Goal: Find specific page/section: Locate a particular part of the current website

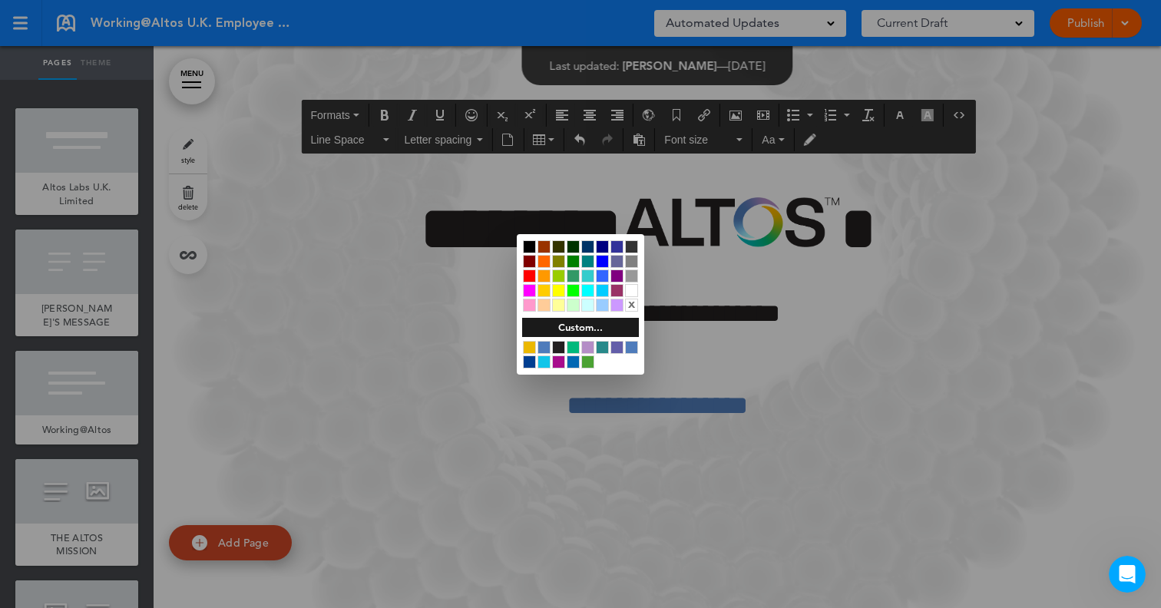
scroll to position [11591, 0]
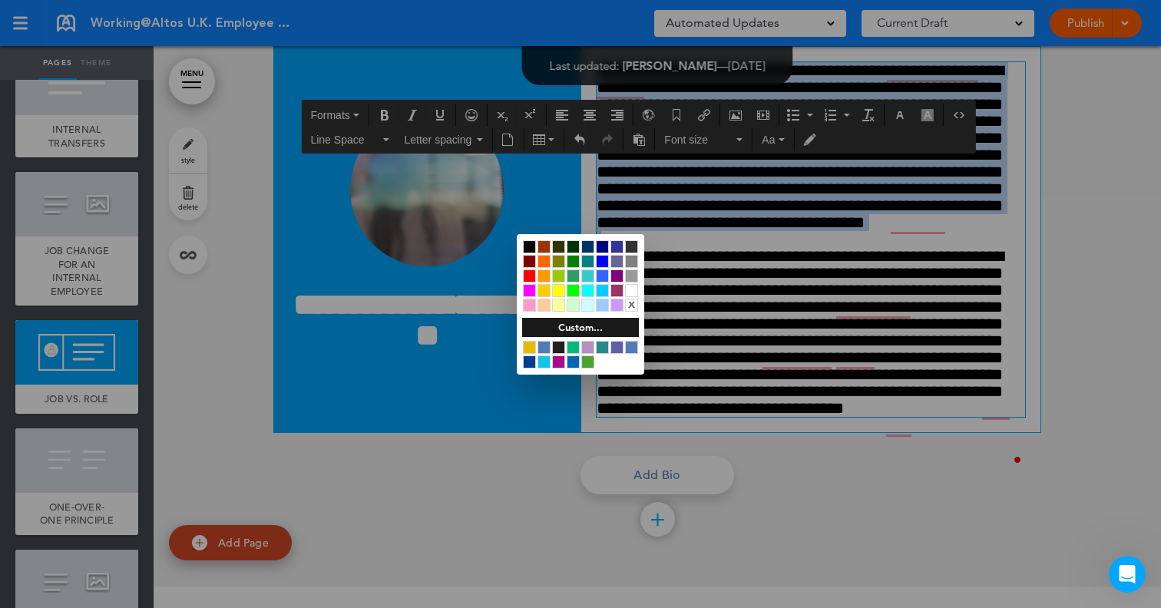
click at [1106, 224] on div at bounding box center [580, 304] width 1161 height 608
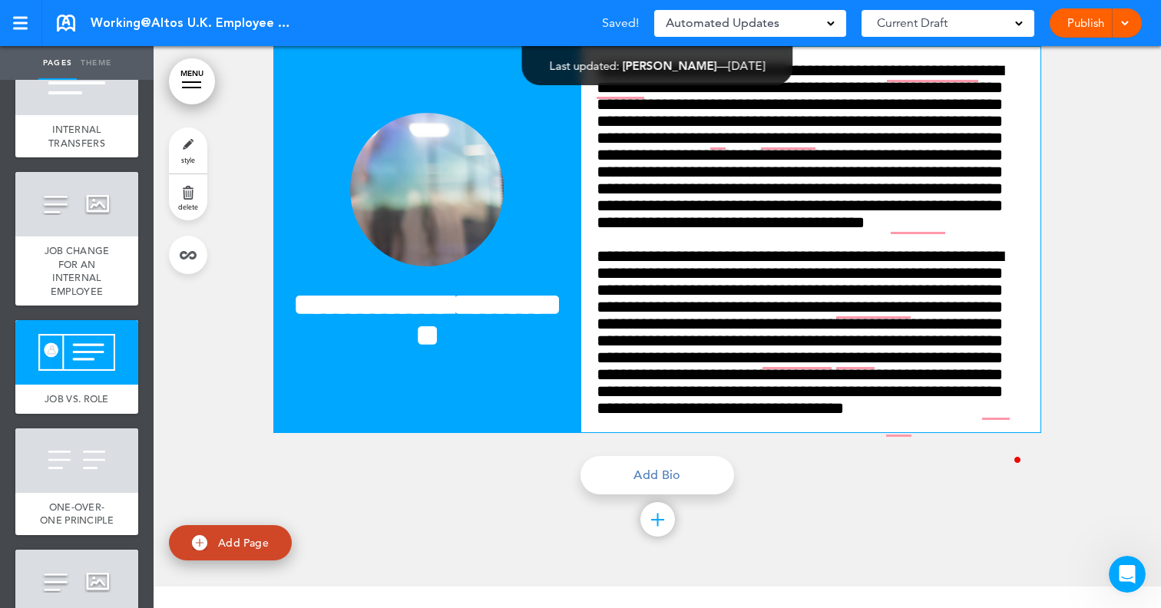
click at [1106, 224] on div at bounding box center [657, 261] width 1007 height 652
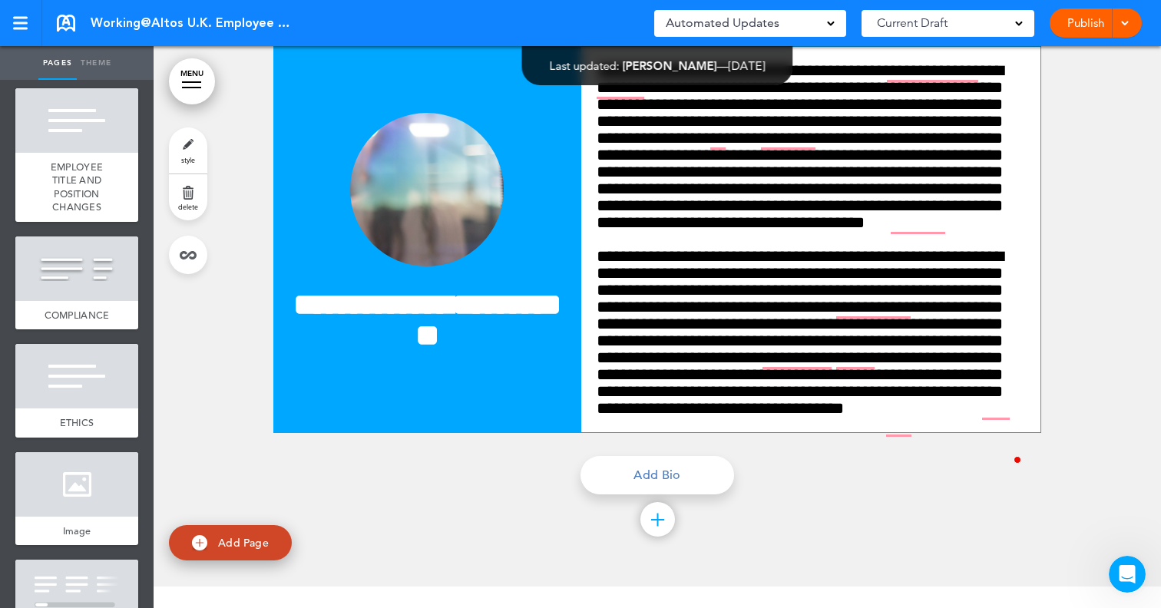
scroll to position [2512, 0]
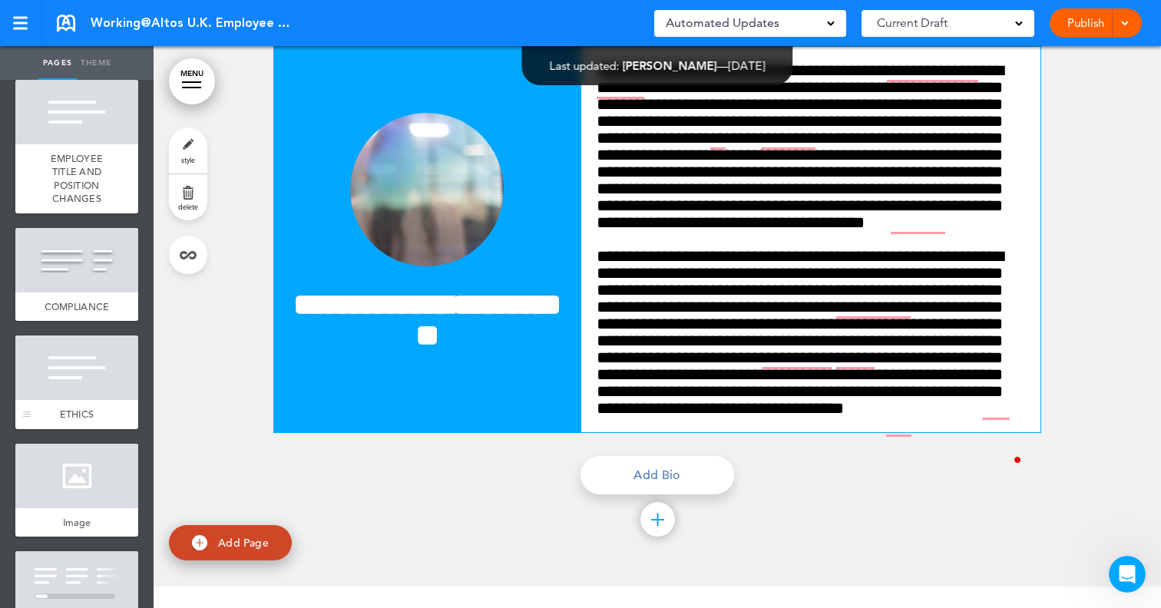
click at [45, 353] on div at bounding box center [76, 367] width 123 height 64
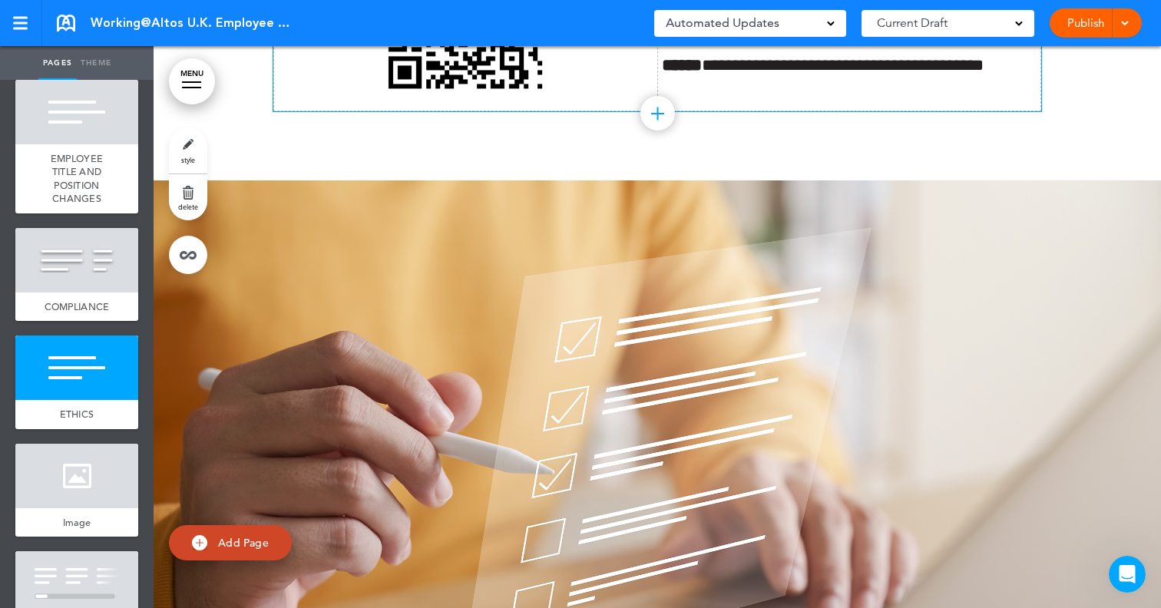
scroll to position [16526, 0]
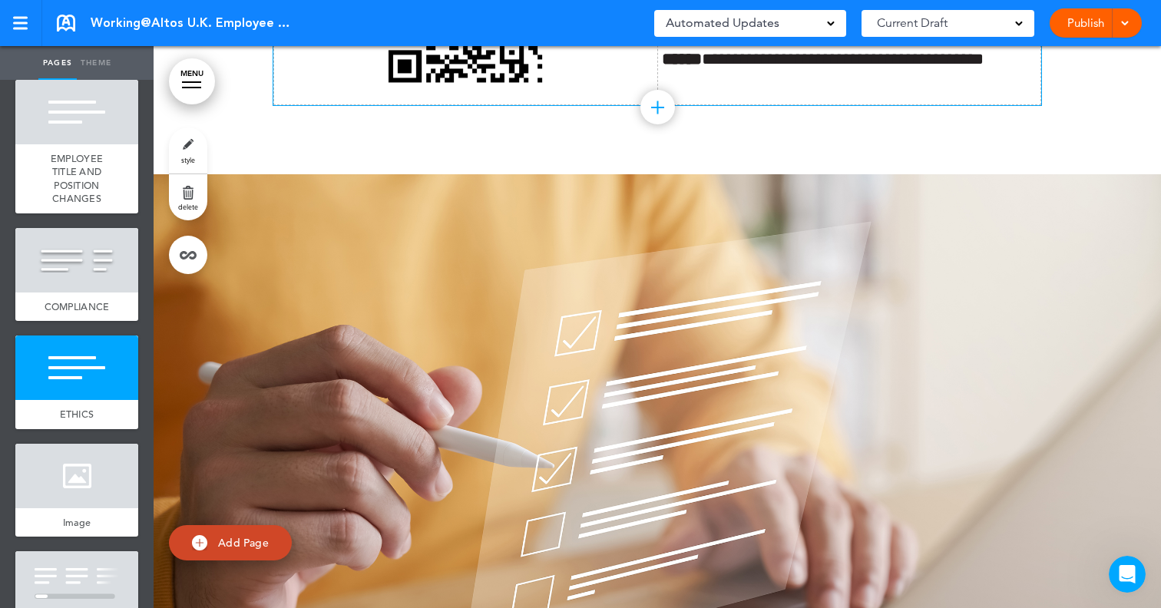
click at [662, 14] on strong "*******" at bounding box center [685, 5] width 47 height 17
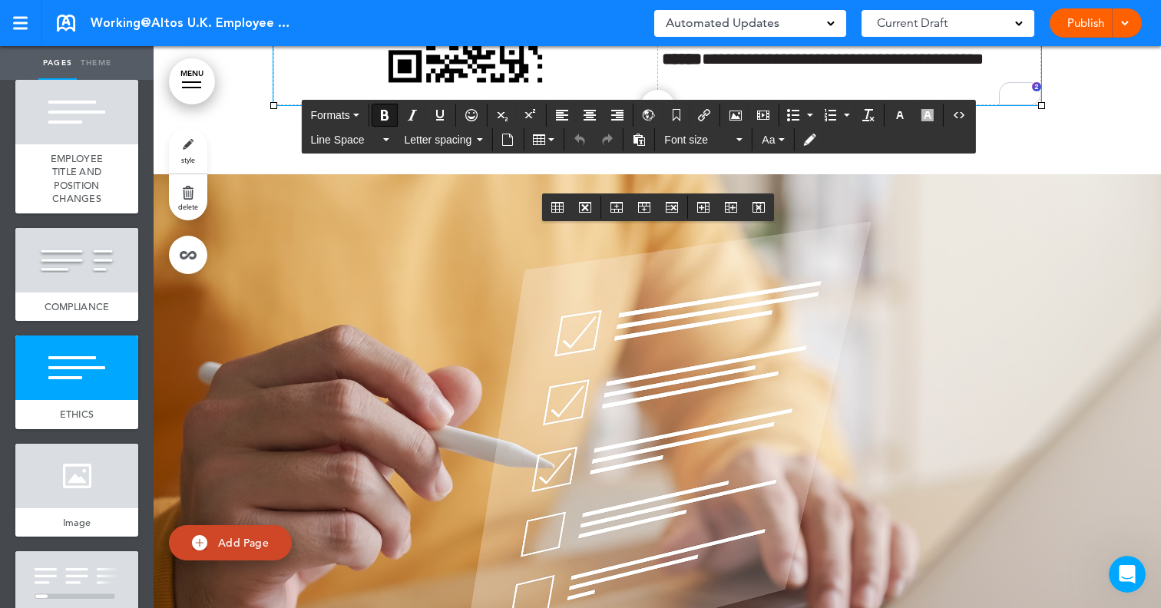
click at [957, 46] on p "**********" at bounding box center [849, 19] width 375 height 54
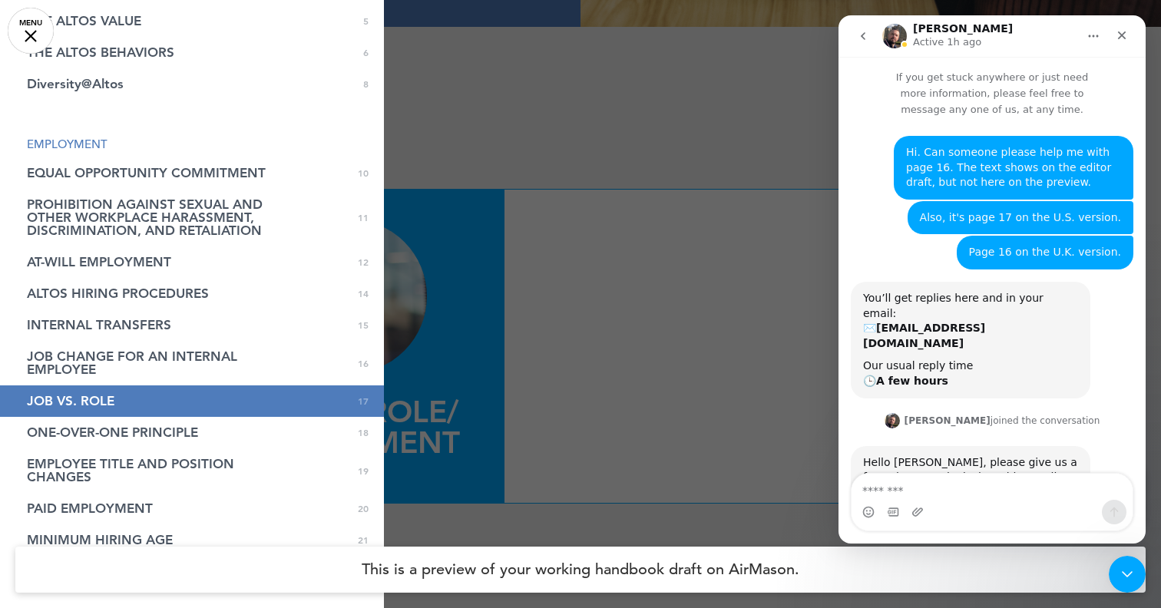
scroll to position [200, 0]
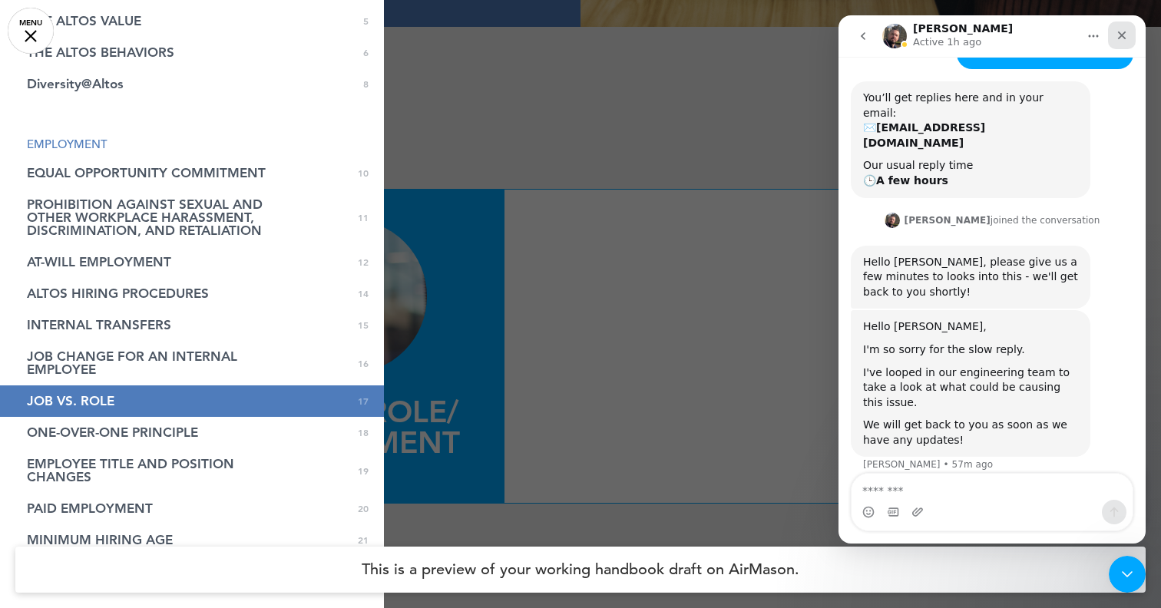
click at [1115, 39] on icon "Close" at bounding box center [1121, 35] width 12 height 12
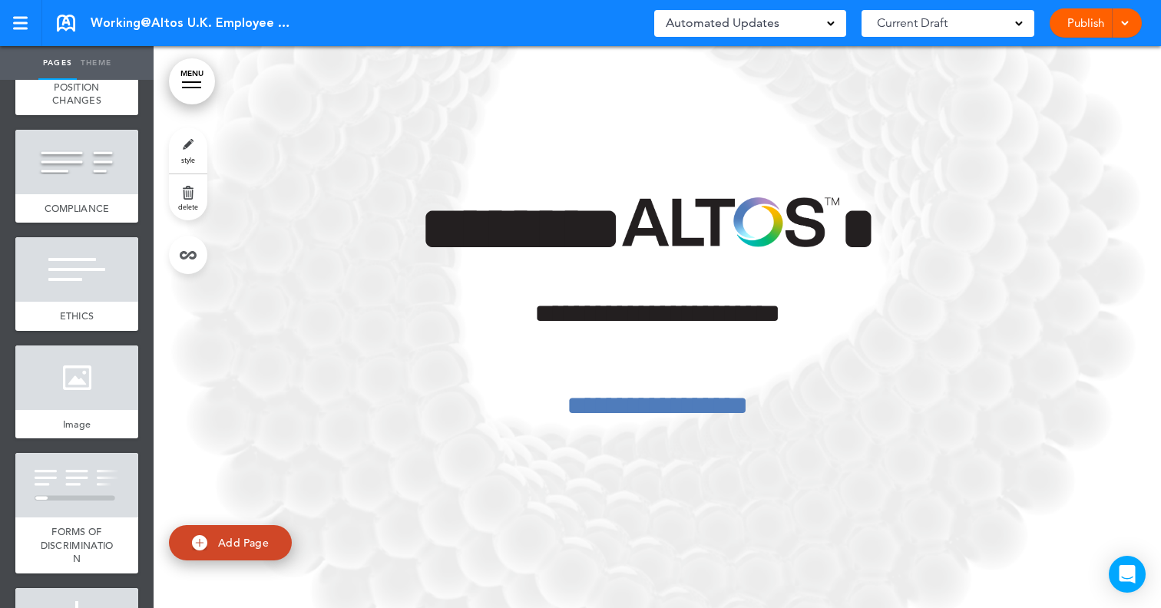
scroll to position [2611, 0]
click at [89, 259] on div at bounding box center [76, 268] width 123 height 64
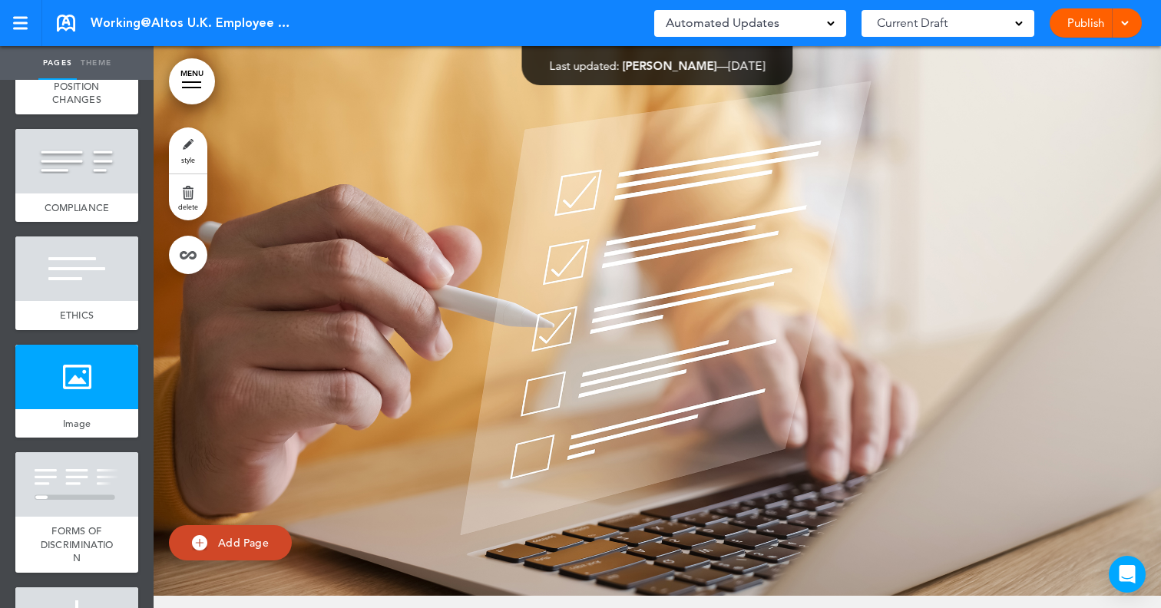
scroll to position [16610, 0]
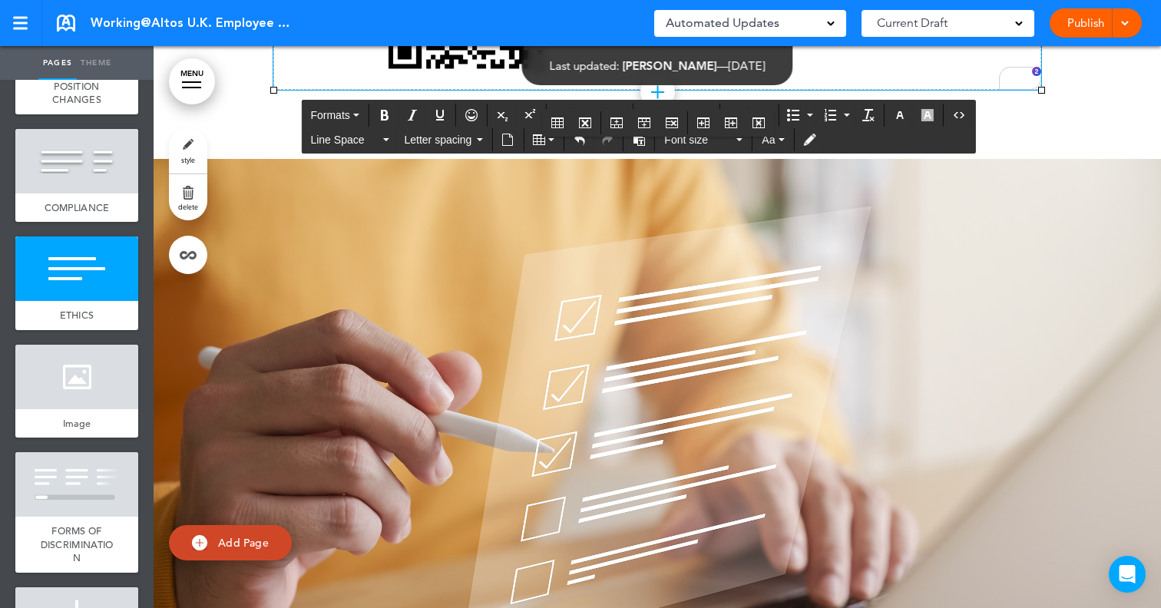
scroll to position [16528, 0]
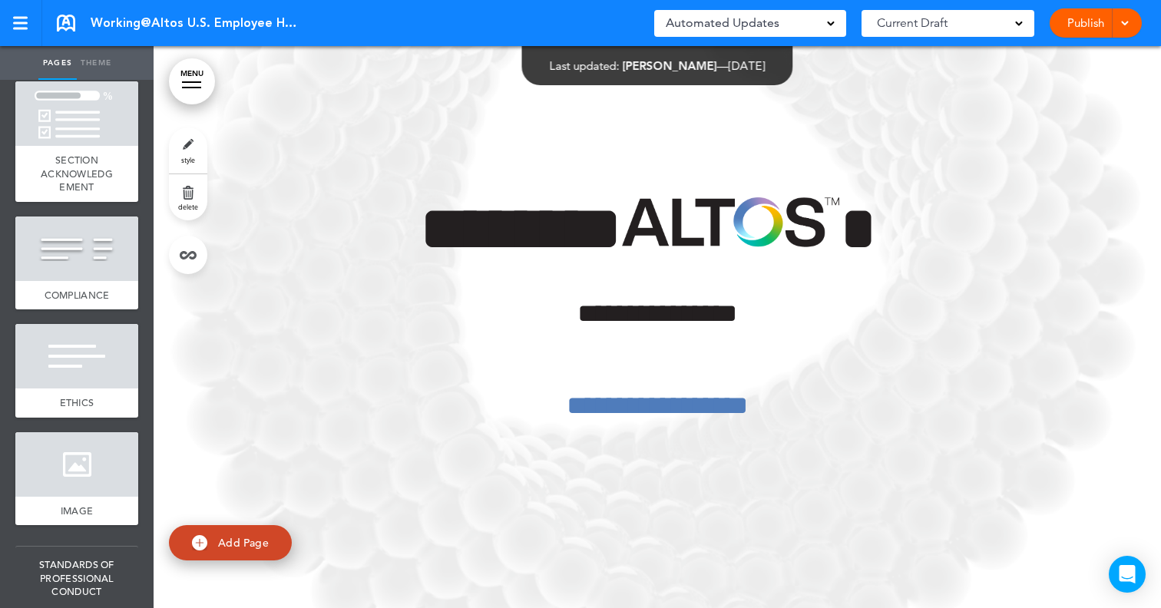
scroll to position [6168, 0]
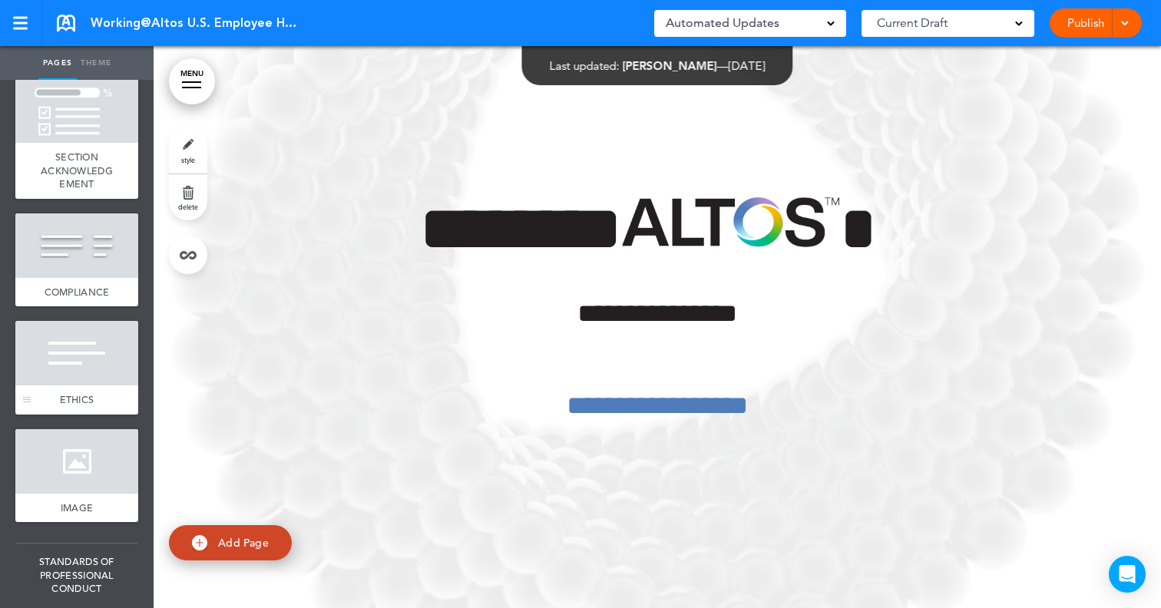
click at [91, 381] on div at bounding box center [76, 353] width 123 height 64
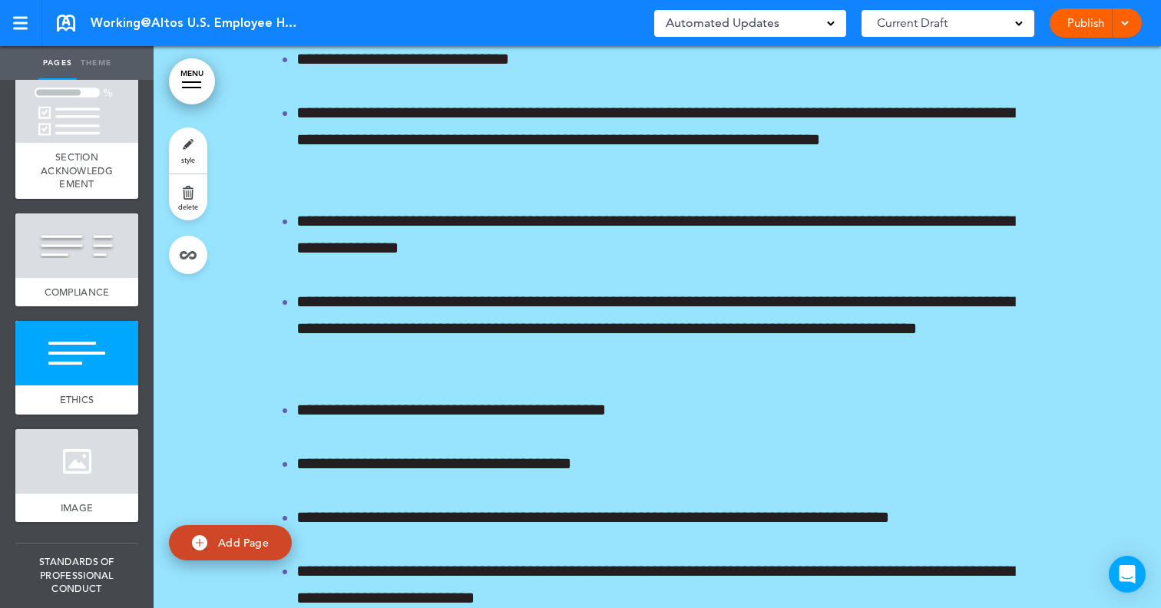
scroll to position [54127, 0]
